Goal: Task Accomplishment & Management: Use online tool/utility

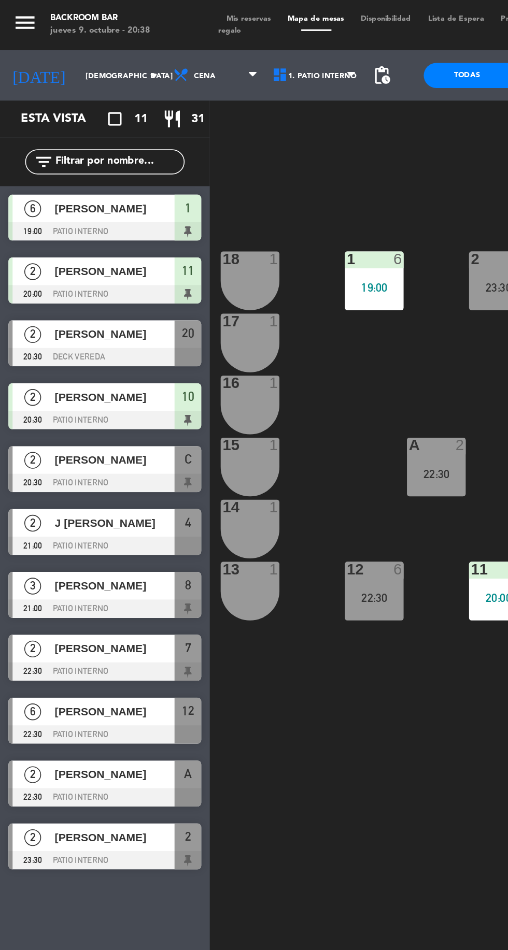
click at [109, 281] on div "C" at bounding box center [116, 284] width 17 height 17
click at [240, 228] on div "1 6 19:00 2 2 23:30 3 4 4 2 21:00 5 2 18 1 17 1 16 1 D 2 C 2 20:30 B 2 A 2 22:3…" at bounding box center [321, 524] width 373 height 850
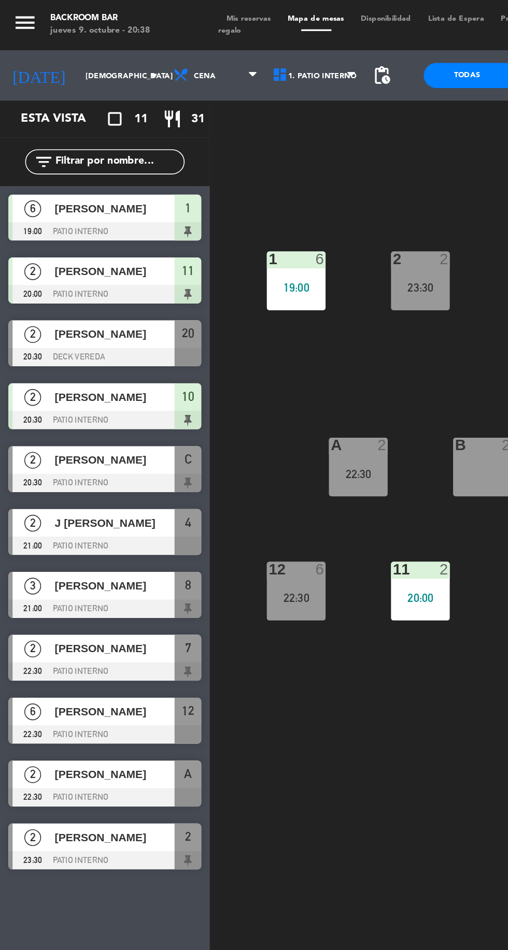
scroll to position [0, 63]
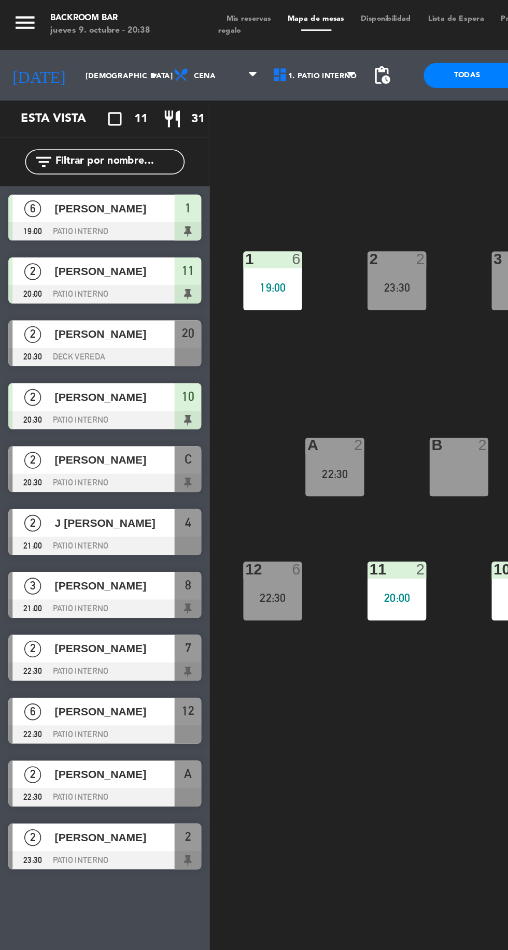
click at [69, 288] on span "[PERSON_NAME]" at bounding box center [71, 284] width 74 height 11
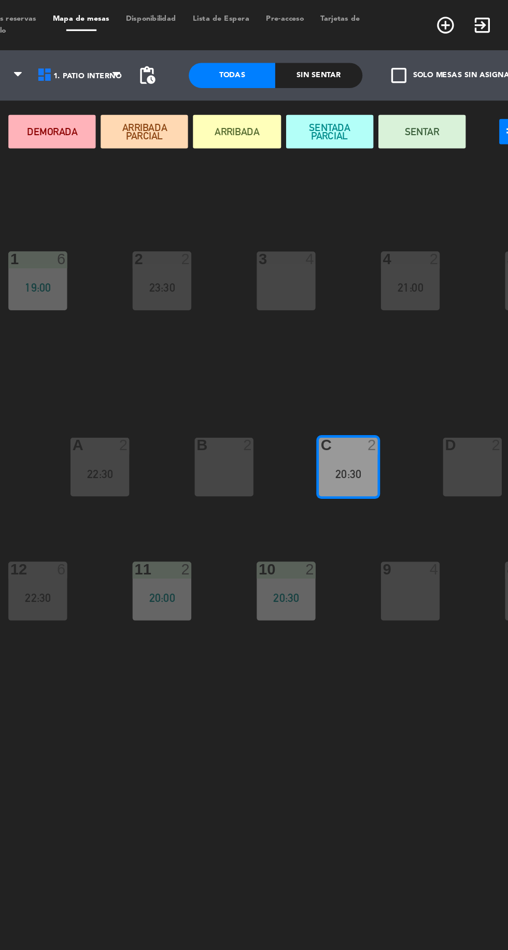
click at [416, 88] on button "SENTAR" at bounding box center [406, 81] width 54 height 21
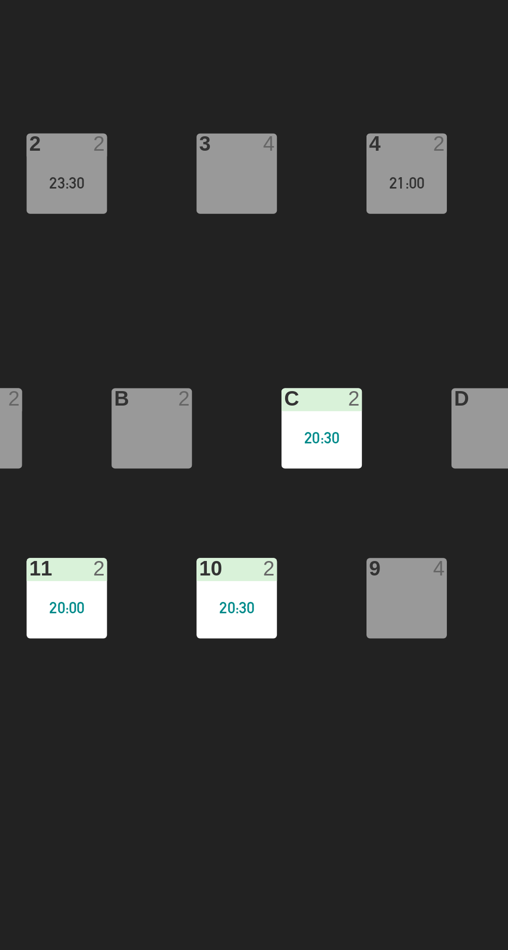
scroll to position [0, 6]
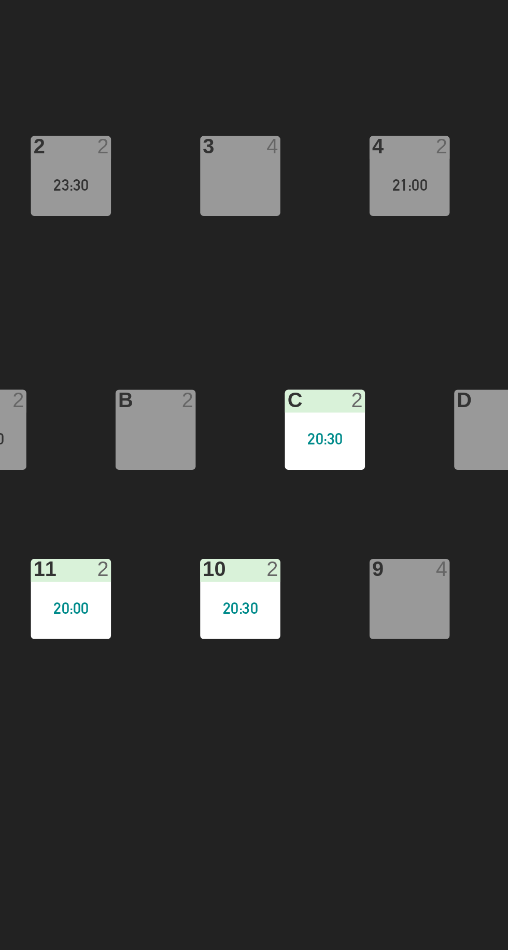
click at [416, 293] on div "20:30" at bounding box center [416, 292] width 36 height 7
click at [396, 440] on div "1 6 19:00 2 2 23:30 3 4 4 2 21:00 5 2 18 1 17 1 16 1 D 2 C 2 20:30 B 2 A 2 22:3…" at bounding box center [321, 524] width 373 height 850
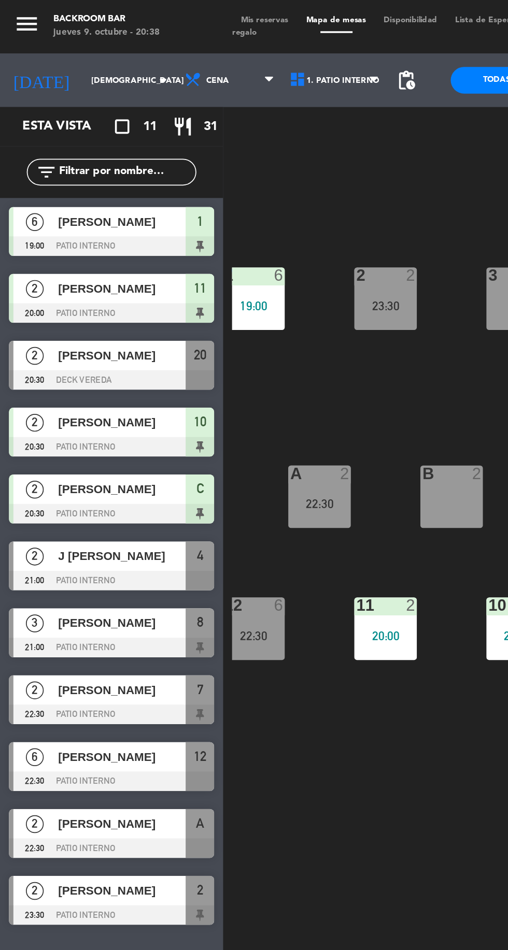
scroll to position [0, 94]
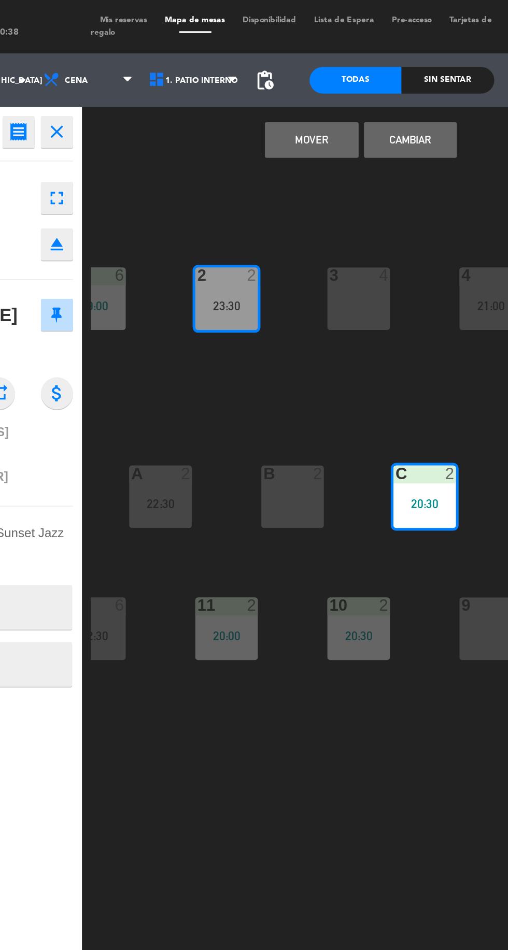
click at [328, 79] on button "Cambiar" at bounding box center [320, 81] width 54 height 21
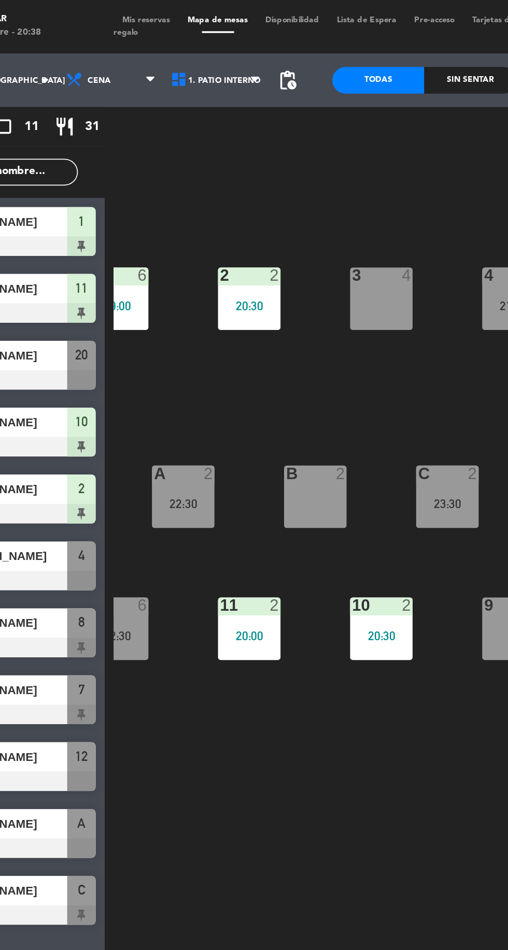
click at [334, 46] on div "Sin sentar" at bounding box center [341, 47] width 53 height 16
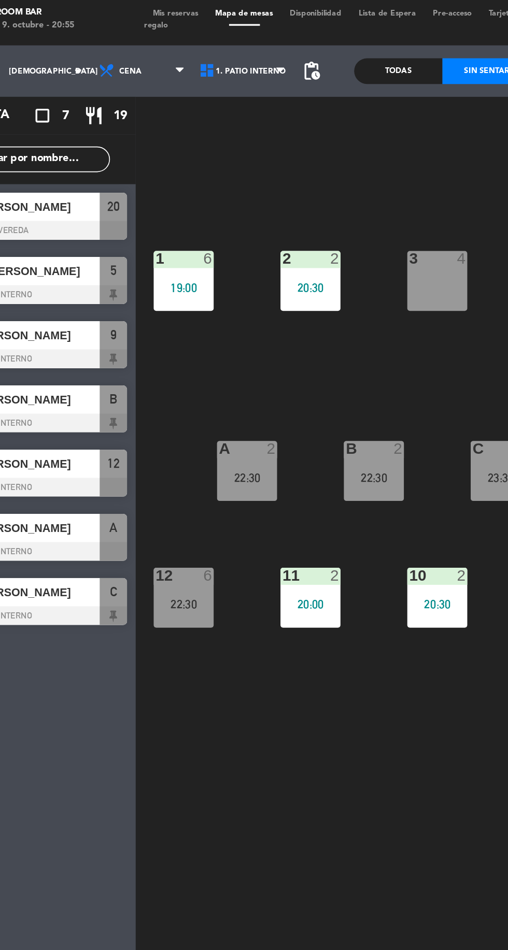
scroll to position [0, 0]
